Goal: Navigation & Orientation: Go to known website

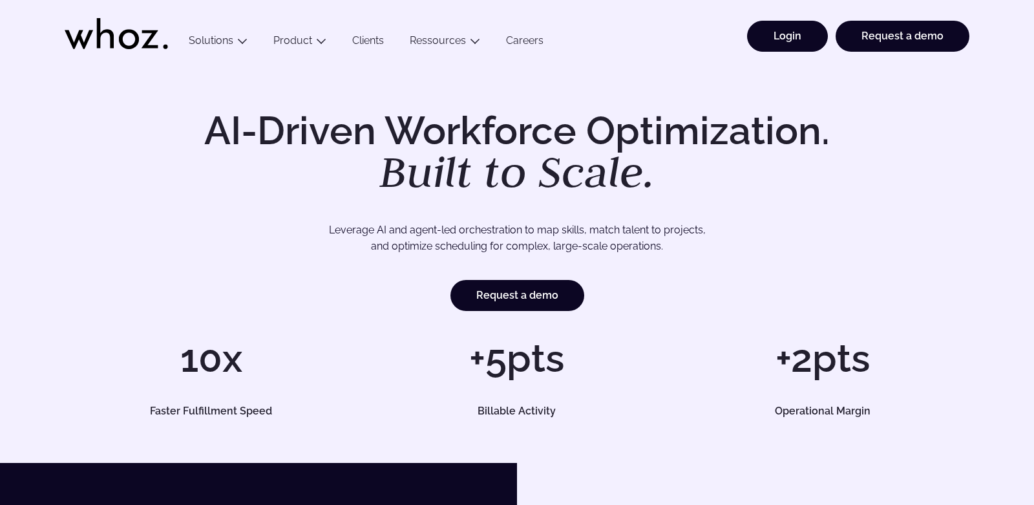
click at [810, 25] on link "Login" at bounding box center [787, 36] width 81 height 31
click at [794, 48] on link "Login" at bounding box center [787, 36] width 81 height 31
